Goal: Task Accomplishment & Management: Use online tool/utility

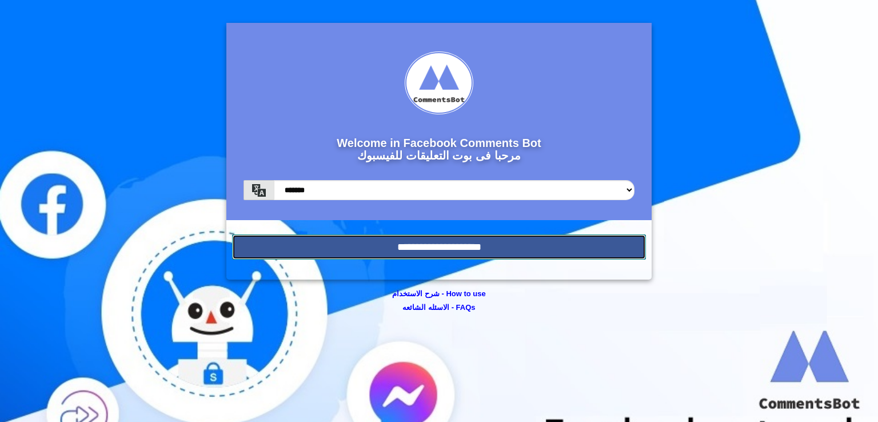
click at [403, 244] on input "**********" at bounding box center [439, 246] width 414 height 25
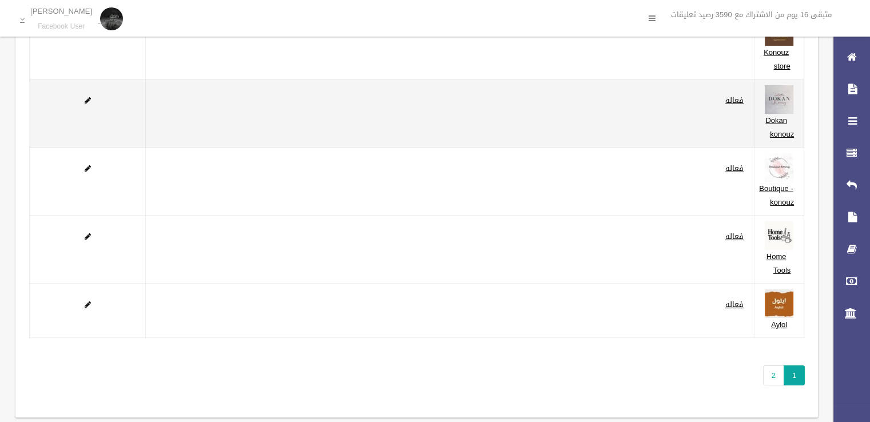
scroll to position [151, 0]
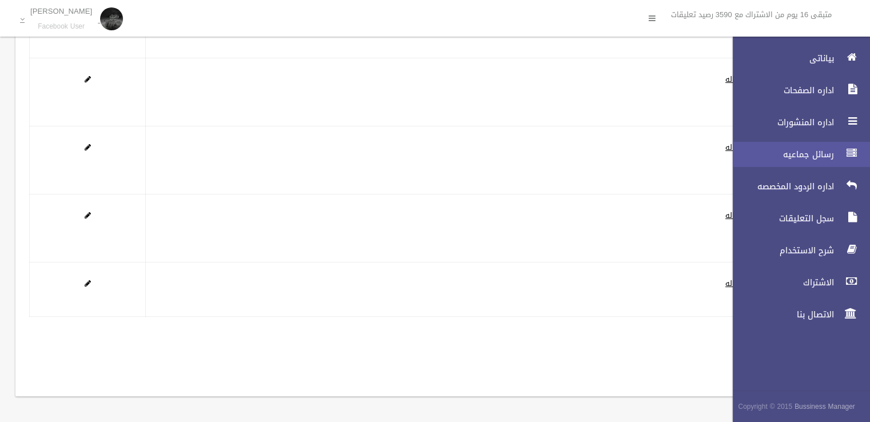
click at [831, 153] on span "رسائل جماعيه" at bounding box center [780, 154] width 114 height 11
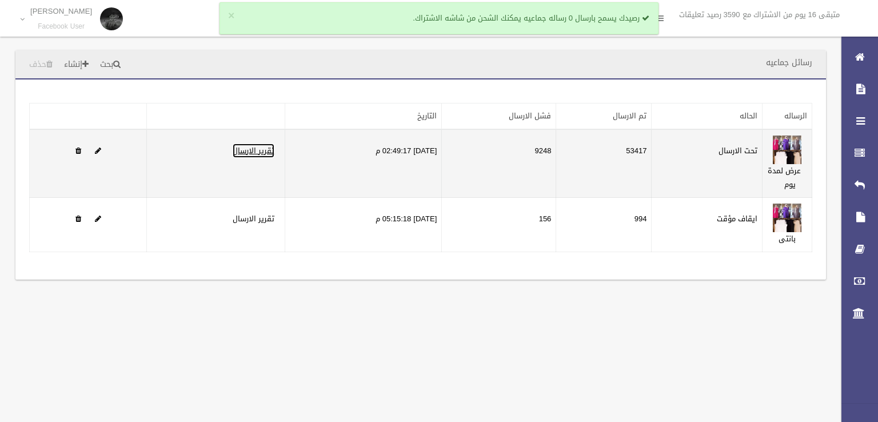
click at [249, 146] on link "تقرير الارسال" at bounding box center [254, 151] width 42 height 14
